Goal: Check status: Check status

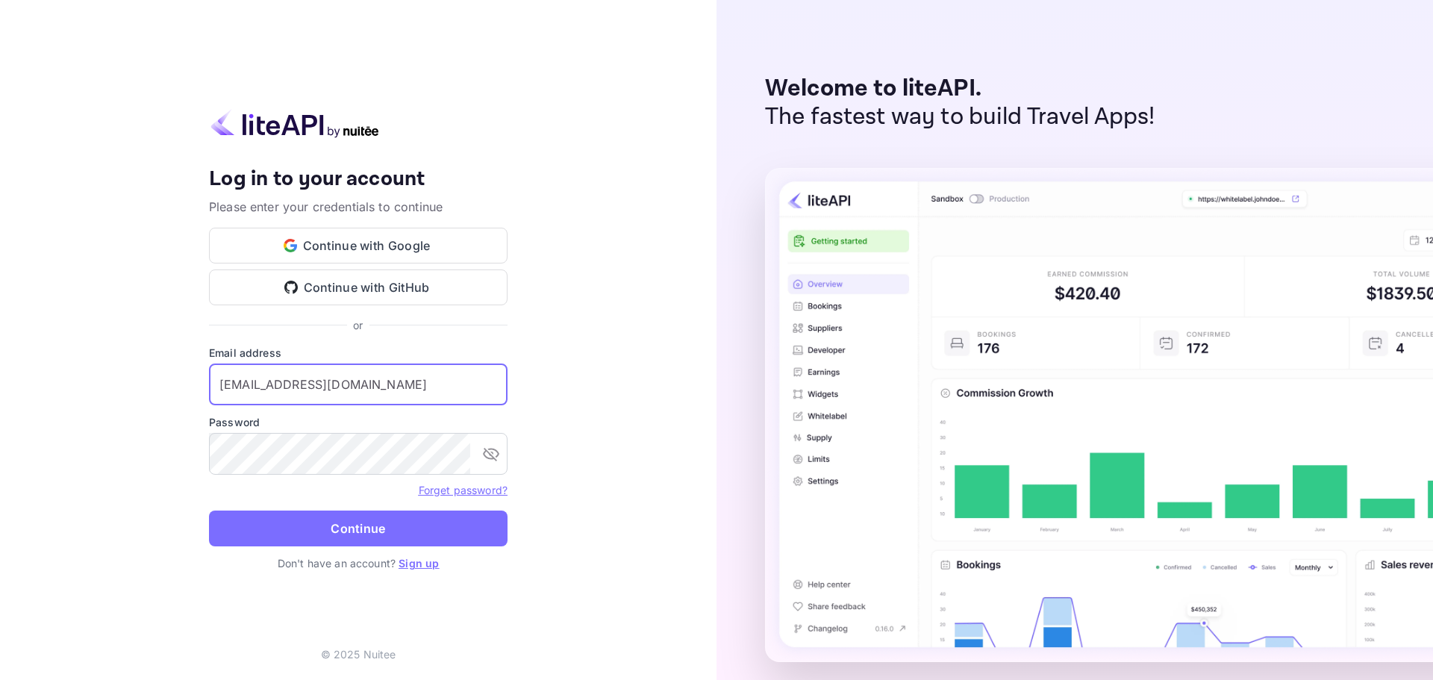
type input "[EMAIL_ADDRESS][DOMAIN_NAME]"
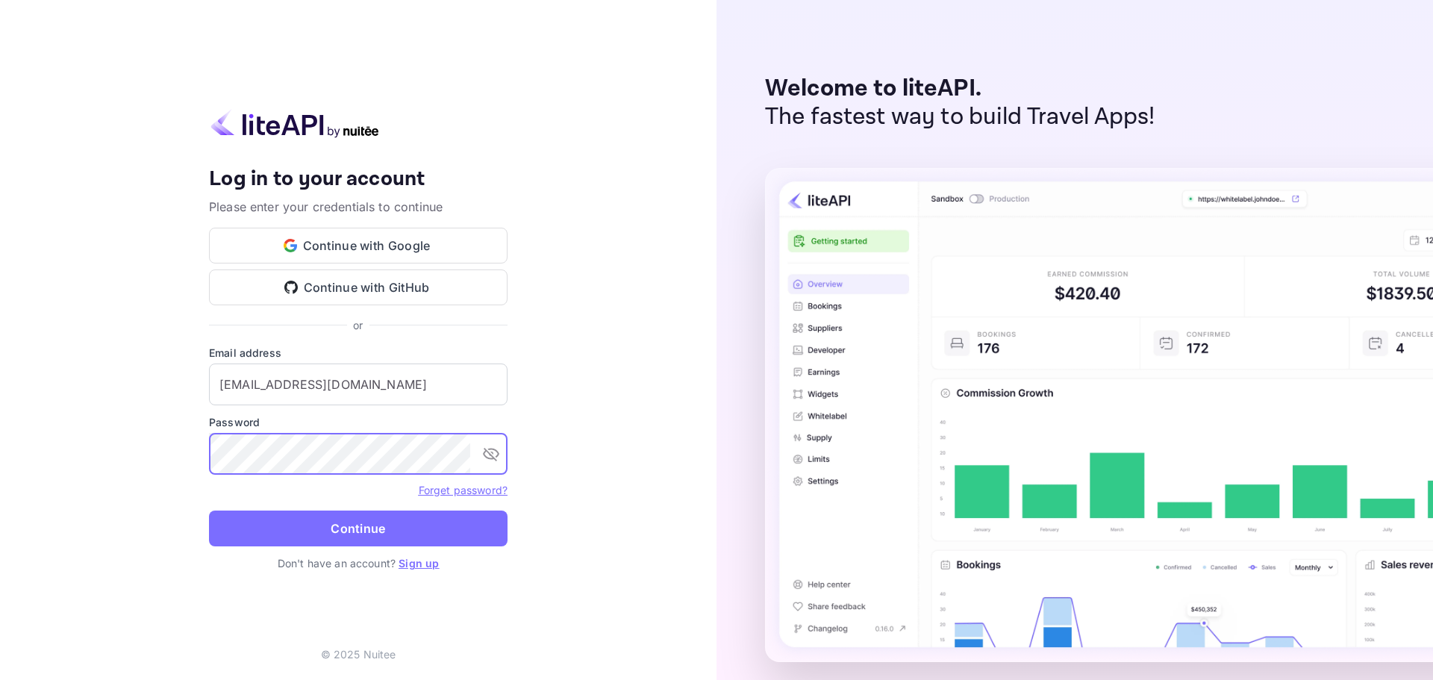
click at [385, 526] on button "Continue" at bounding box center [358, 528] width 298 height 36
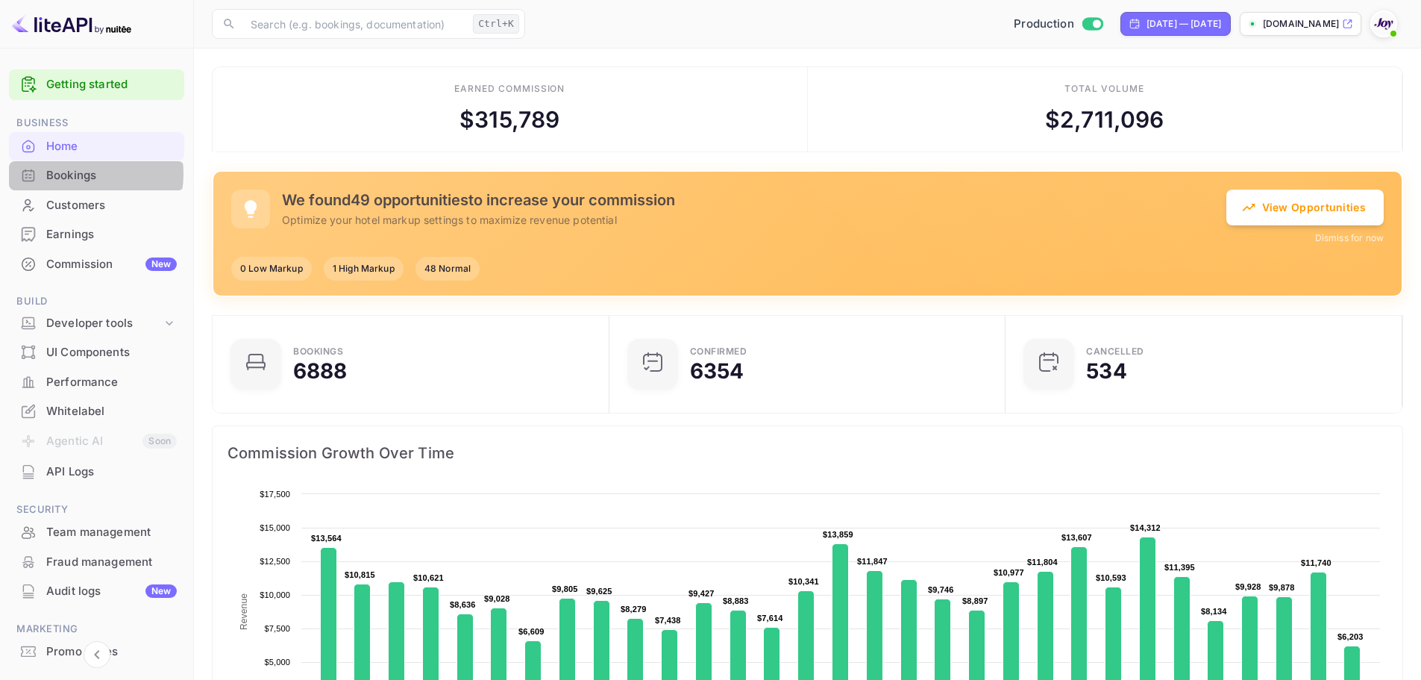
click at [77, 174] on div "Bookings" at bounding box center [111, 175] width 131 height 17
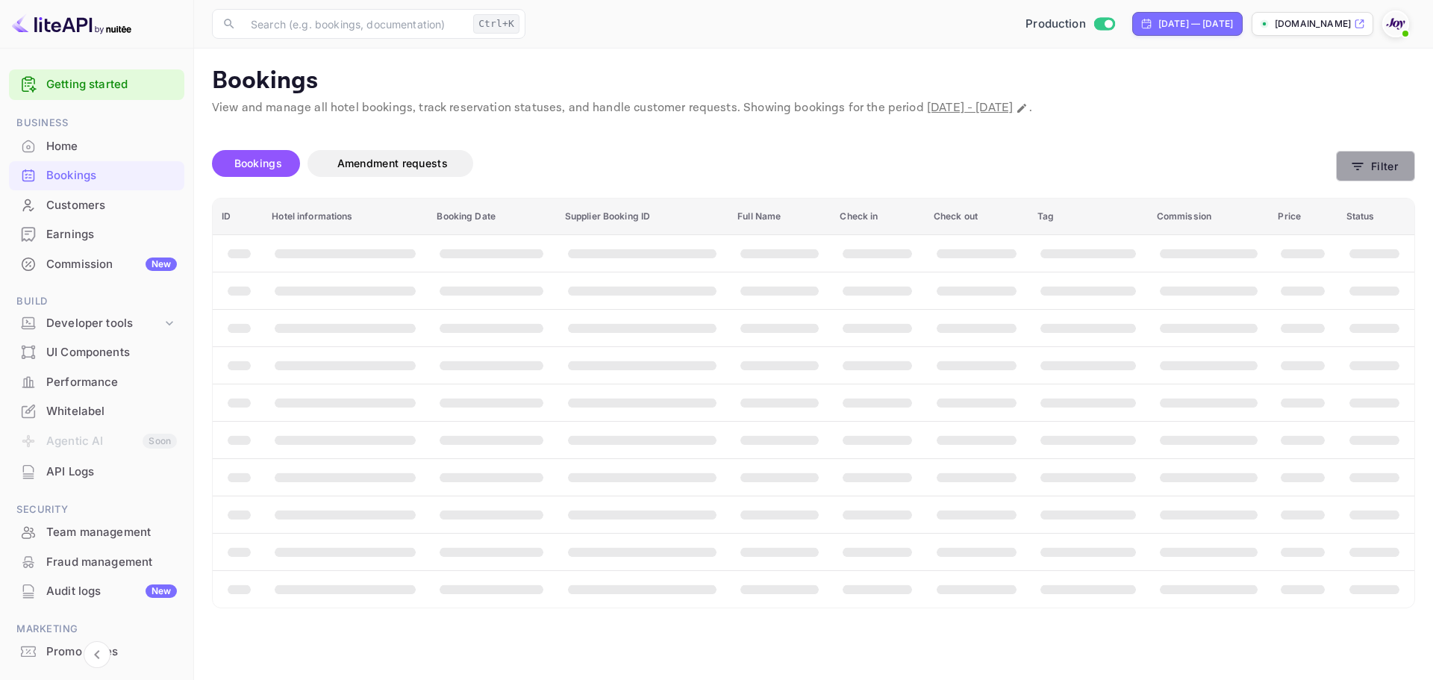
click at [1376, 171] on button "Filter" at bounding box center [1375, 166] width 79 height 31
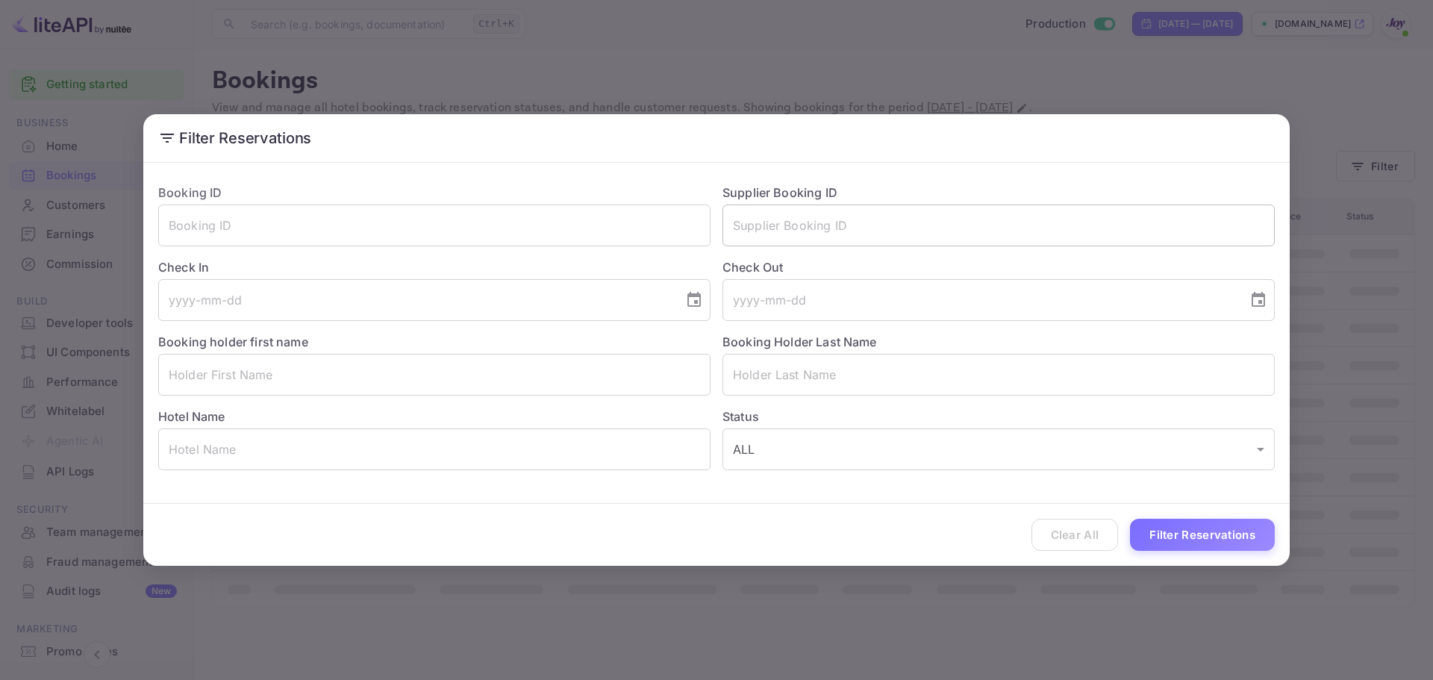
click at [844, 218] on input "text" at bounding box center [998, 225] width 552 height 42
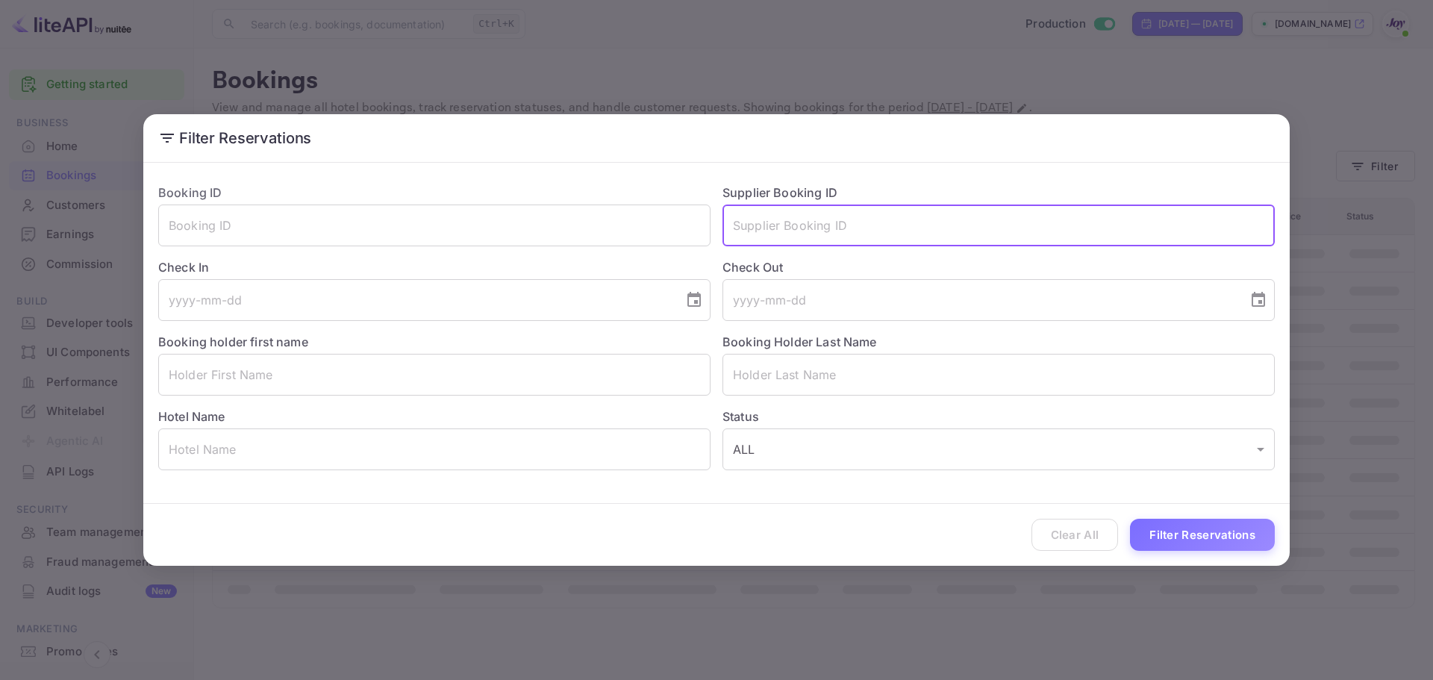
paste input "9376037"
type input "9376037"
click at [1171, 557] on div "Clear All Filter Reservations" at bounding box center [716, 535] width 1146 height 62
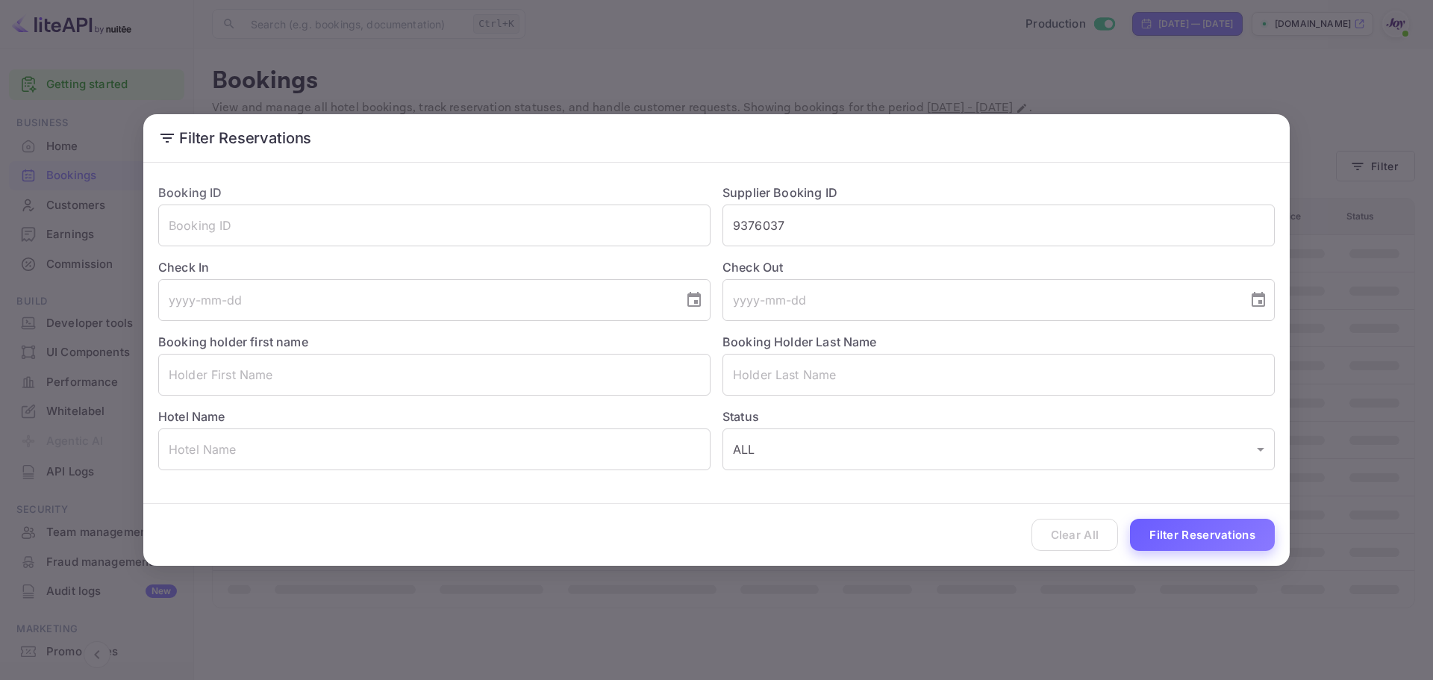
click at [1177, 531] on button "Filter Reservations" at bounding box center [1202, 535] width 145 height 32
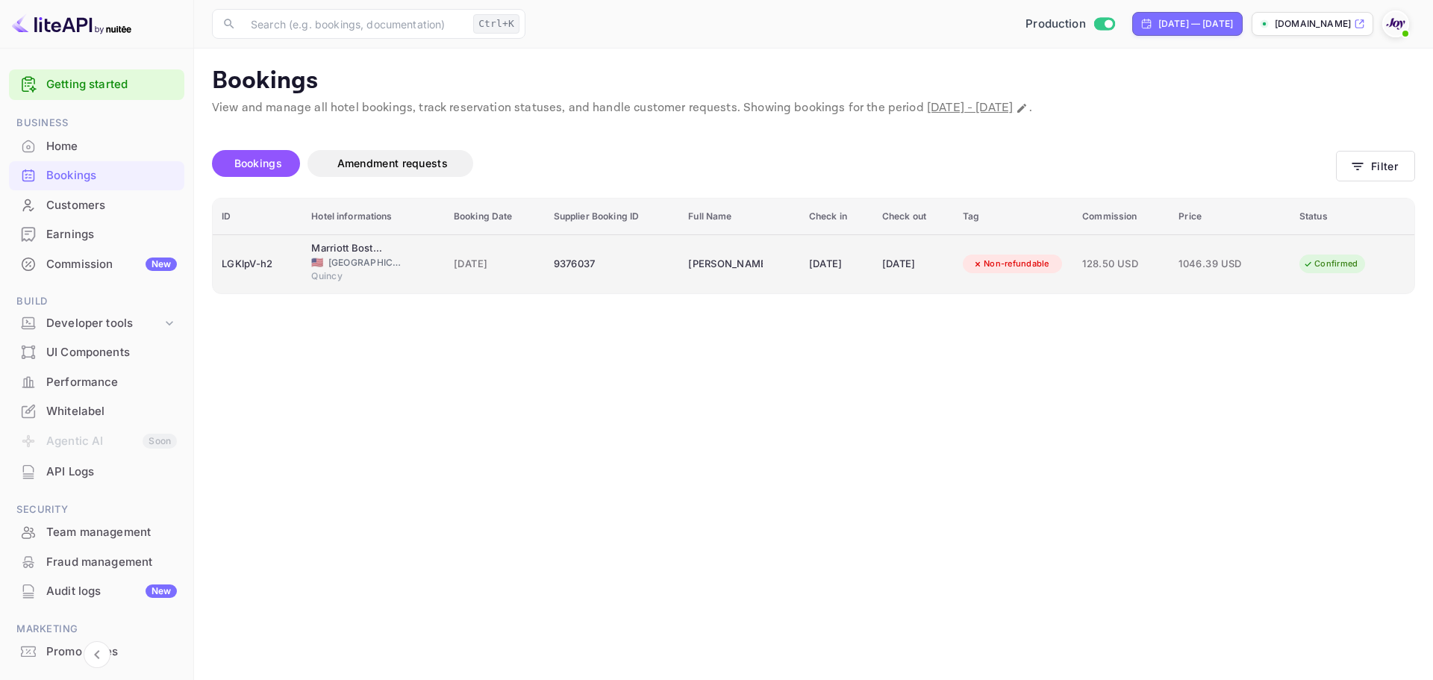
click at [642, 272] on div "9376037" at bounding box center [612, 264] width 117 height 24
